Goal: Task Accomplishment & Management: Manage account settings

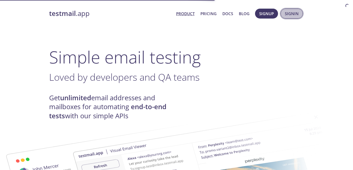
click at [292, 15] on span "Signin" at bounding box center [292, 13] width 14 height 7
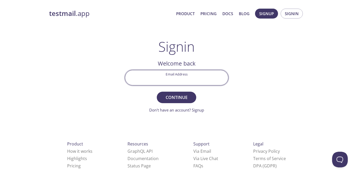
click at [175, 72] on input "Email Address" at bounding box center [176, 77] width 103 height 15
type input "[EMAIL_ADDRESS][DOMAIN_NAME]"
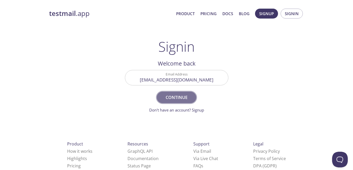
click at [179, 95] on span "Continue" at bounding box center [177, 97] width 28 height 7
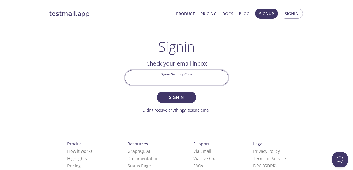
click at [174, 79] on input "Signin Security Code" at bounding box center [176, 77] width 103 height 15
paste input "Y9E3HC4"
type input "Y9E3HC4"
click at [175, 97] on span "Signin" at bounding box center [177, 97] width 28 height 7
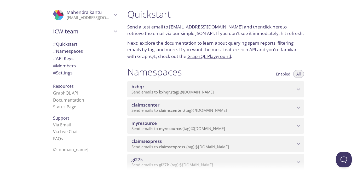
click at [292, 126] on p "Send emails to myresource . {tag} @[DOMAIN_NAME]" at bounding box center [214, 128] width 164 height 5
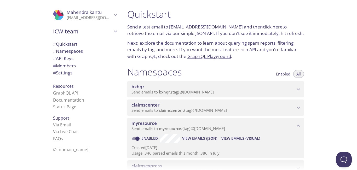
click at [245, 140] on span "View Emails (Visual)" at bounding box center [240, 138] width 39 height 6
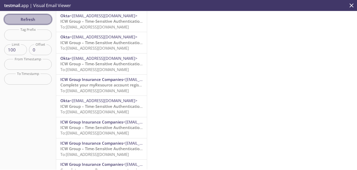
click at [38, 19] on span "Refresh" at bounding box center [27, 19] width 39 height 7
click at [40, 18] on span "Refresh" at bounding box center [27, 19] width 39 height 7
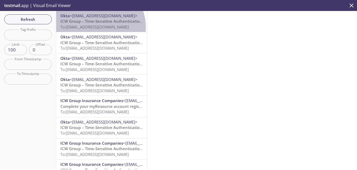
click at [94, 27] on span "To: [EMAIL_ADDRESS][DOMAIN_NAME]" at bounding box center [94, 26] width 68 height 5
